Goal: Obtain resource: Obtain resource

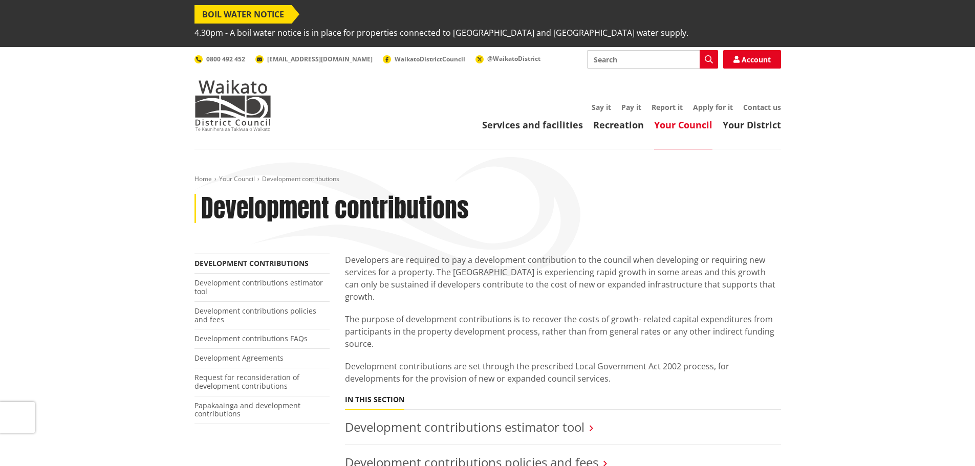
scroll to position [256, 0]
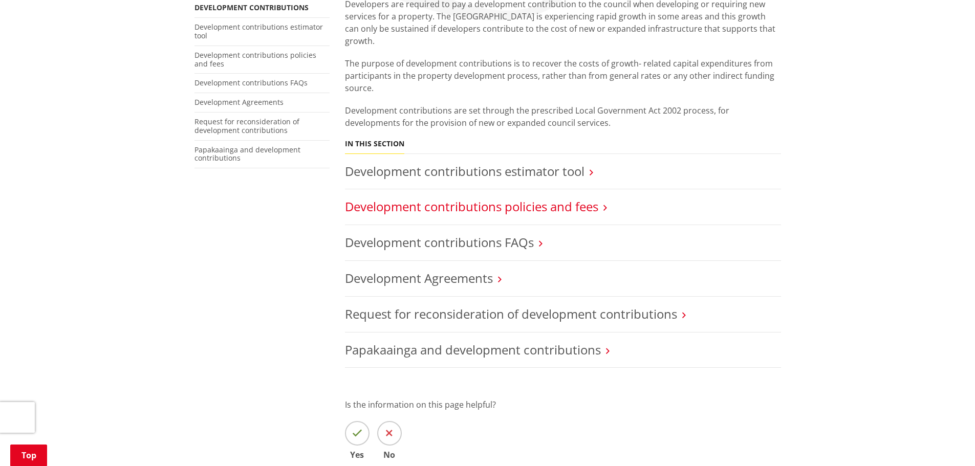
click at [563, 198] on link "Development contributions policies and fees" at bounding box center [471, 206] width 253 height 17
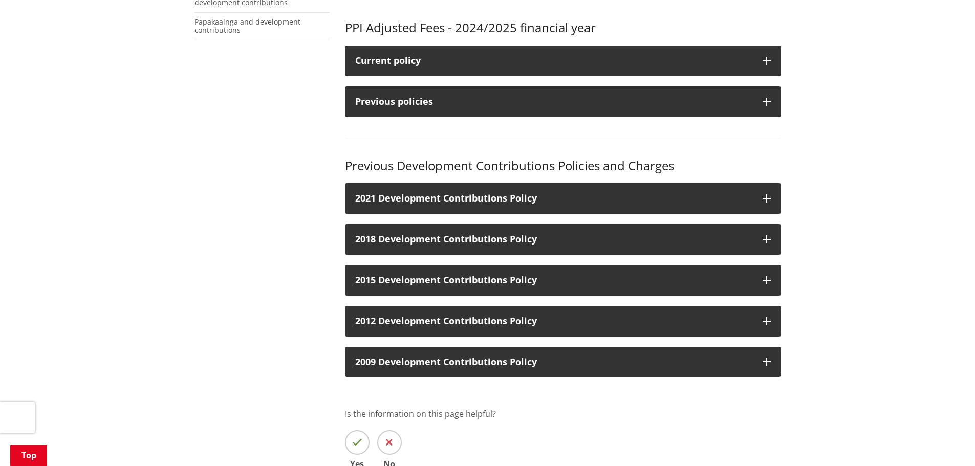
scroll to position [410, 0]
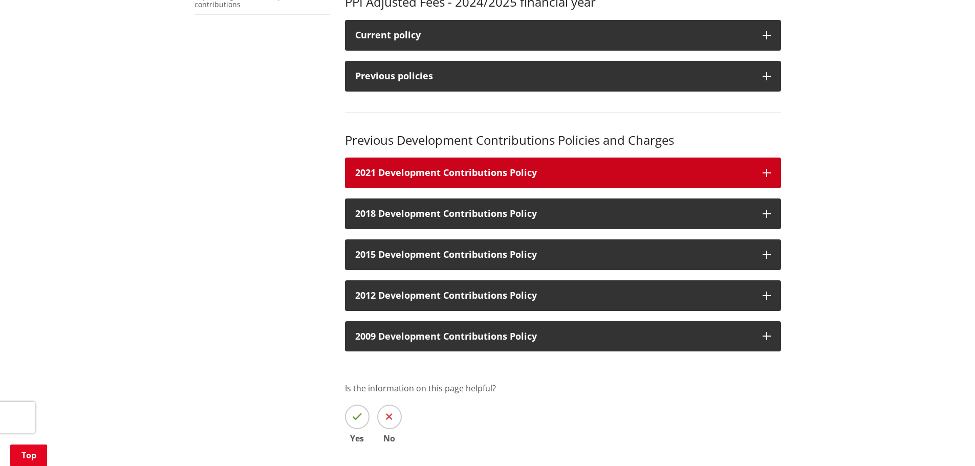
click at [770, 169] on icon "button" at bounding box center [767, 173] width 8 height 8
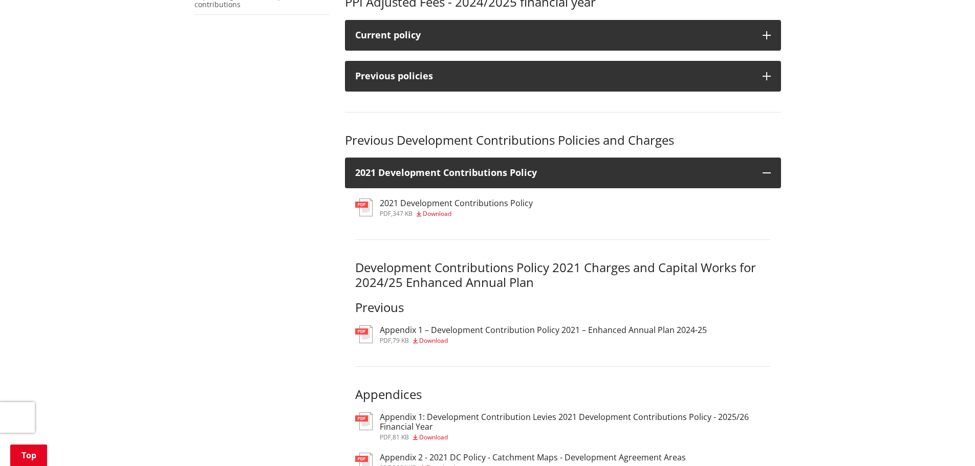
click at [505, 199] on h3 "2021 Development Contributions Policy" at bounding box center [456, 204] width 153 height 10
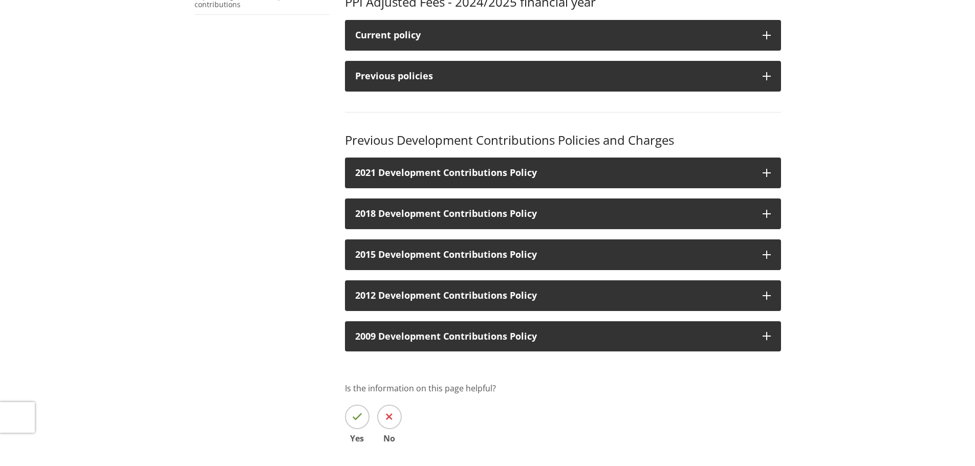
scroll to position [410, 0]
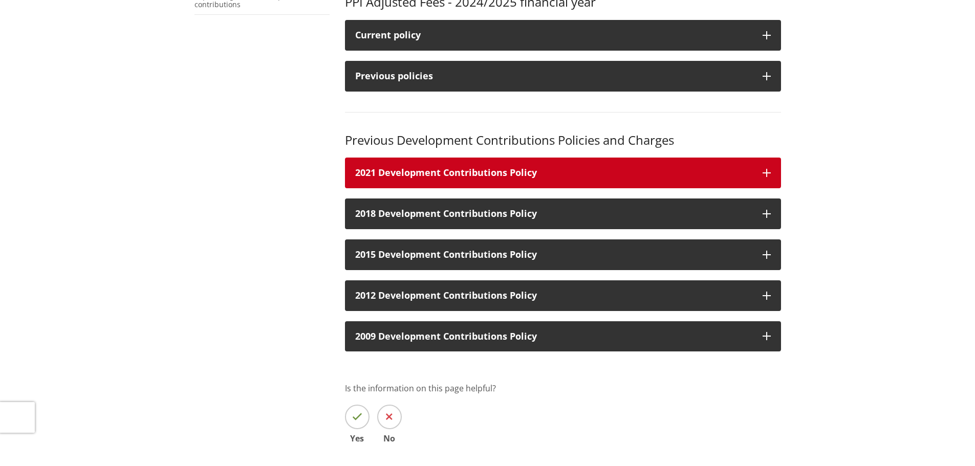
click at [762, 158] on button "2021 Development Contributions Policy" at bounding box center [563, 173] width 436 height 31
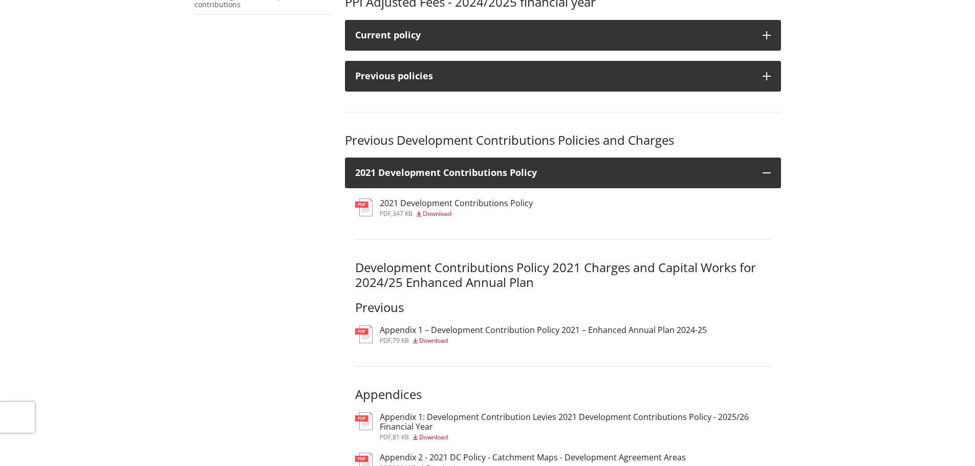
click at [452, 199] on h3 "2021 Development Contributions Policy" at bounding box center [456, 204] width 153 height 10
